Goal: Use online tool/utility

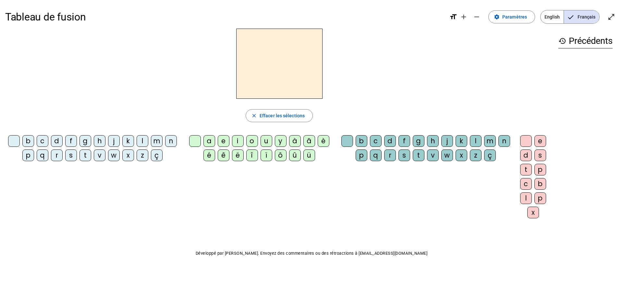
click at [142, 143] on div "l" at bounding box center [143, 141] width 12 height 12
click at [211, 141] on div "a" at bounding box center [210, 141] width 12 height 12
click at [282, 114] on span "Effacer les sélections" at bounding box center [282, 116] width 45 height 8
click at [145, 143] on div "l" at bounding box center [143, 141] width 12 height 12
click at [223, 144] on div "e" at bounding box center [224, 141] width 12 height 12
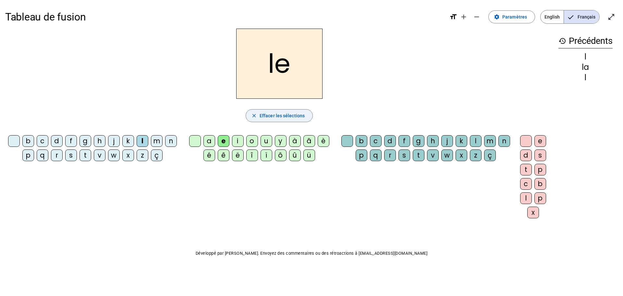
click at [275, 118] on span "Effacer les sélections" at bounding box center [282, 116] width 45 height 8
click at [143, 145] on div "l" at bounding box center [143, 141] width 12 height 12
click at [266, 141] on div "u" at bounding box center [267, 141] width 12 height 12
click at [281, 117] on span "Effacer les sélections" at bounding box center [282, 116] width 45 height 8
click at [87, 159] on div "t" at bounding box center [86, 155] width 12 height 12
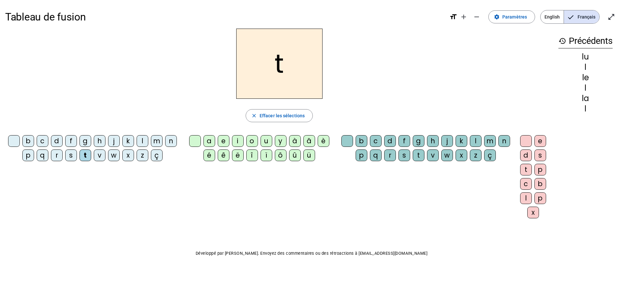
click at [266, 141] on div "u" at bounding box center [267, 141] width 12 height 12
click at [287, 115] on span "Effacer les sélections" at bounding box center [282, 116] width 45 height 8
click at [88, 158] on div "t" at bounding box center [86, 155] width 12 height 12
click at [227, 142] on div "e" at bounding box center [224, 141] width 12 height 12
click at [291, 120] on span "button" at bounding box center [279, 116] width 67 height 16
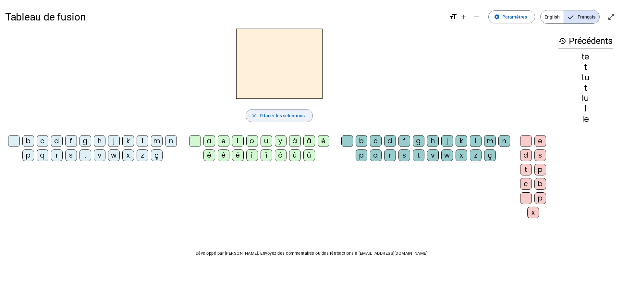
click at [88, 155] on div "t" at bounding box center [86, 155] width 12 height 12
click at [209, 143] on div "a" at bounding box center [210, 141] width 12 height 12
